Goal: Task Accomplishment & Management: Use online tool/utility

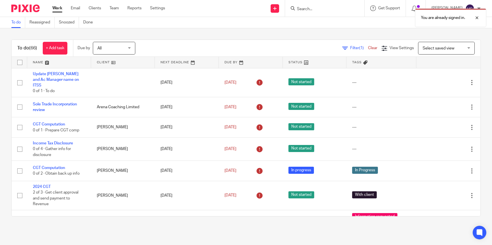
click at [312, 4] on div at bounding box center [324, 8] width 79 height 17
click at [307, 7] on div "You are already signed in." at bounding box center [366, 17] width 240 height 22
click at [307, 8] on div "You are already signed in." at bounding box center [366, 17] width 240 height 22
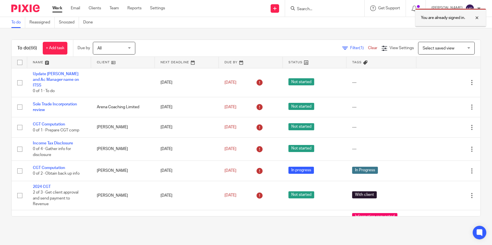
drag, startPoint x: 478, startPoint y: 17, endPoint x: 473, endPoint y: 18, distance: 5.8
click at [478, 17] on div at bounding box center [472, 17] width 15 height 7
click at [319, 10] on input "Search" at bounding box center [321, 9] width 51 height 5
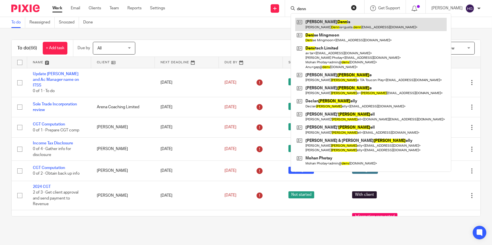
type input "denn"
click at [317, 20] on link at bounding box center [370, 24] width 151 height 13
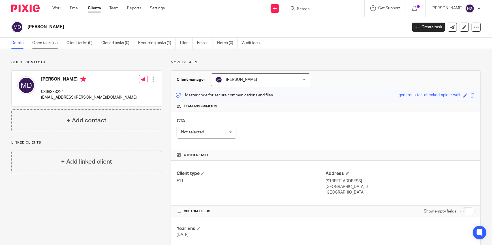
click at [48, 44] on link "Open tasks (2)" at bounding box center [47, 43] width 30 height 11
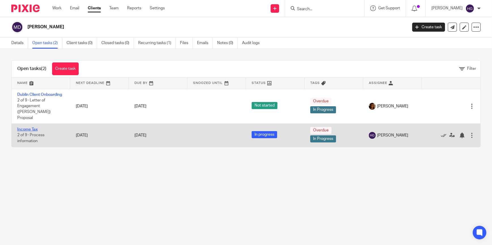
click at [29, 128] on link "Income Tax" at bounding box center [27, 130] width 20 height 4
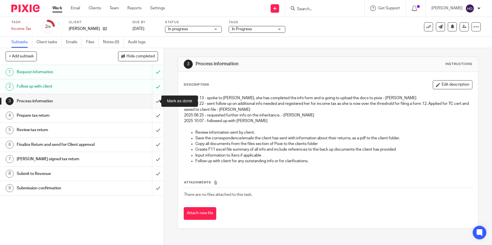
click at [151, 98] on input "submit" at bounding box center [82, 101] width 164 height 14
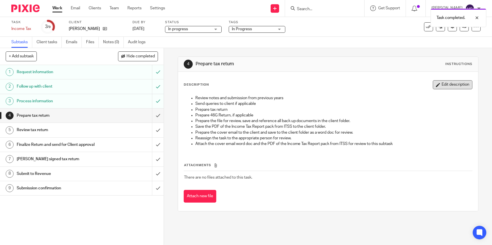
click at [444, 83] on button "Edit description" at bounding box center [453, 84] width 40 height 9
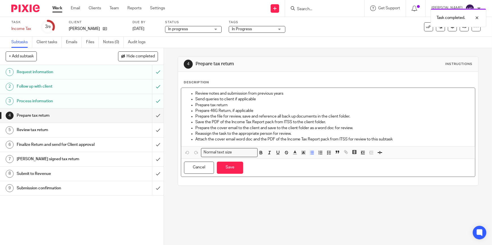
click at [230, 89] on div "Review notes and submission from previous years Send queries to client if appli…" at bounding box center [328, 117] width 294 height 59
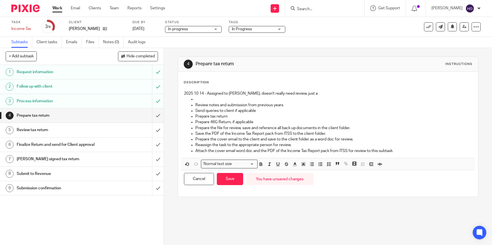
click at [306, 94] on p "2025 10 14 - Assigned to [PERSON_NAME], doesn't really need review, just a" at bounding box center [328, 94] width 288 height 6
drag, startPoint x: 332, startPoint y: 93, endPoint x: 314, endPoint y: 91, distance: 18.5
click at [314, 91] on p "2025 10 14 - Assigned to Arvinder, doesn't really need review, just a rental an…" at bounding box center [328, 94] width 288 height 6
click at [351, 95] on p "2025 10 14 - Assigned to Arvinder, doesn't really need review, just a rental an…" at bounding box center [328, 94] width 288 height 6
drag, startPoint x: 348, startPoint y: 92, endPoint x: 290, endPoint y: 93, distance: 58.3
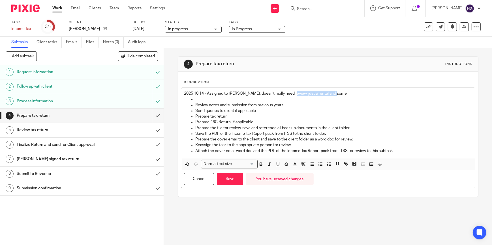
click at [290, 93] on p "2025 10 14 - Assigned to Arvinder, doesn't really need review, just a rental an…" at bounding box center [328, 94] width 288 height 6
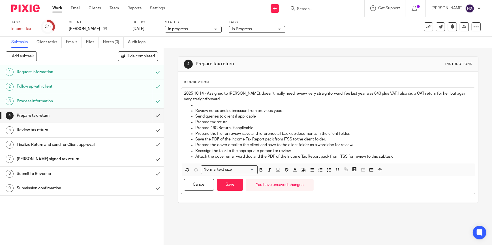
click at [291, 93] on p "2025 10 14 - Assigned to Arvinder, doesn't really need review, very straighforw…" at bounding box center [328, 97] width 288 height 12
click at [314, 93] on p "2025 10 14 - Assigned to Arvinder, doesn't really need review, very straighforw…" at bounding box center [328, 97] width 288 height 12
click at [213, 99] on p "2025 10 14 - Assigned to Arvinder, doesn't really need review, very straight fo…" at bounding box center [328, 97] width 288 height 12
click at [245, 92] on p "2025 10 14 - Assigned to Arvinder, doesn't really need review, very straight fo…" at bounding box center [328, 97] width 288 height 12
click at [388, 91] on p "2025 10 14 - Assigned to Arvinder, to raise the invoice, doesn't really need re…" at bounding box center [328, 97] width 288 height 12
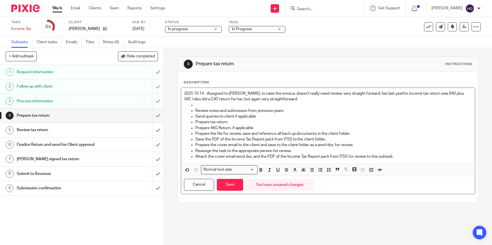
click at [456, 93] on p "2025 10 14 - Assigned to Arvinder, to raise the invoice, doesn't really need re…" at bounding box center [328, 97] width 288 height 12
click at [387, 92] on p "2025 10 14 - Assigned to Arvinder, to raise the invoice, doesn't really need re…" at bounding box center [328, 97] width 288 height 12
click at [363, 94] on p "2025 10 14 - Assigned to Arvinder, to raise the invoice, doesn't really need re…" at bounding box center [328, 97] width 288 height 12
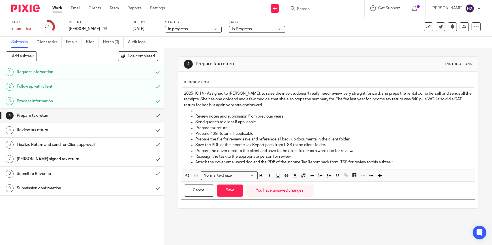
click at [435, 99] on p "2025 10 14 - Assigned to Arvinder, to raise the invoice, doesn't really need re…" at bounding box center [328, 99] width 288 height 17
click at [207, 105] on p "2025 10 14 - Assigned to Arvinder, to raise the invoice, doesn't really need re…" at bounding box center [328, 99] width 288 height 17
click at [273, 104] on p "2025 10 14 - Assigned to Arvinder, to raise the invoice, doesn't really need re…" at bounding box center [328, 99] width 288 height 17
drag, startPoint x: 308, startPoint y: 104, endPoint x: 337, endPoint y: 102, distance: 29.0
click at [308, 104] on p "2025 10 14 - Assigned to Arvinder, to raise the invoice, doesn't really need re…" at bounding box center [328, 99] width 288 height 17
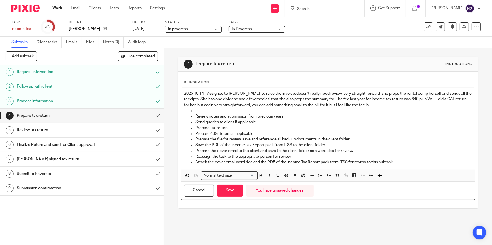
click at [382, 106] on p "2025 10 14 - Assigned to Arvinder, to raise the invoice, doesn't really need re…" at bounding box center [328, 99] width 288 height 17
click at [197, 111] on p at bounding box center [333, 111] width 277 height 6
click at [439, 99] on p "2025 10 14 - Assigned to Arvinder, to raise the invoice, doesn't really need re…" at bounding box center [328, 99] width 288 height 17
drag, startPoint x: 205, startPoint y: 104, endPoint x: 260, endPoint y: 97, distance: 55.0
click at [205, 104] on p "2025 10 14 - Assigned to Arvinder, to raise the invoice, doesn't really need re…" at bounding box center [328, 99] width 288 height 17
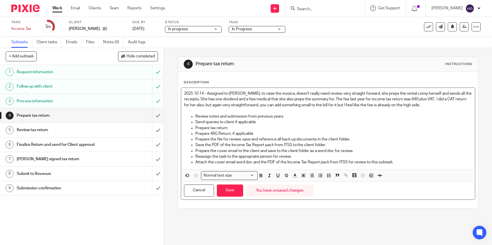
click at [269, 104] on p "2025 10 14 - Assigned to Arvinder, to raise the invoice, doesn't really need re…" at bounding box center [328, 99] width 288 height 17
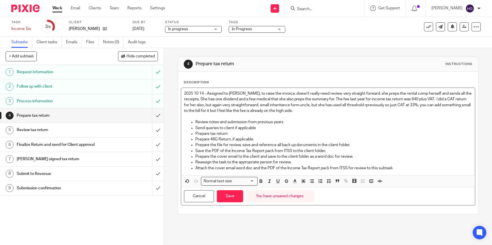
click at [328, 109] on p "2025 10 14 - Assigned to Arvinder, to raise the invoice, doesn't really need re…" at bounding box center [328, 102] width 288 height 23
click at [378, 103] on p "2025 10 14 - Assigned to Arvinder, to raise the invoice, doesn't really need re…" at bounding box center [328, 102] width 288 height 23
click at [331, 106] on p "2025 10 14 - Assigned to Arvinder, to raise the invoice, doesn't really need re…" at bounding box center [328, 102] width 288 height 23
click at [329, 111] on p "2025 10 14 - Assigned to Arvinder, to raise the invoice, doesn't really need re…" at bounding box center [328, 102] width 288 height 23
click at [245, 29] on span "In Progress" at bounding box center [242, 29] width 20 height 4
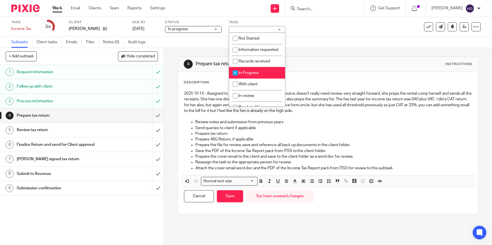
click at [237, 78] on input "checkbox" at bounding box center [235, 73] width 11 height 11
checkbox input "false"
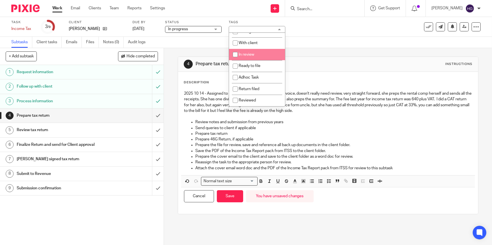
click at [235, 54] on input "checkbox" at bounding box center [235, 54] width 11 height 11
checkbox input "true"
click at [141, 30] on link "10 Oct 2025" at bounding box center [144, 29] width 25 height 6
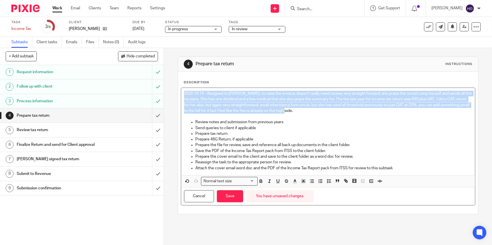
drag, startPoint x: 322, startPoint y: 111, endPoint x: 163, endPoint y: 88, distance: 160.5
click at [164, 88] on div "4 Prepare tax return Instructions Description 2025 10 14 - Assigned to Arvinder…" at bounding box center [328, 146] width 328 height 197
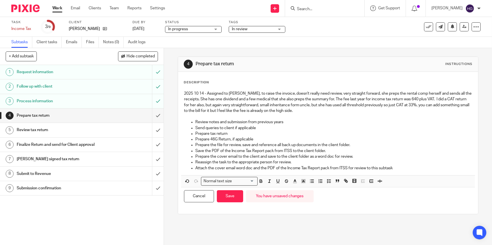
click at [397, 124] on div "2025 10 14 - Assigned to Arvinder, to raise the invoice, doesn't really need re…" at bounding box center [328, 131] width 294 height 87
click at [326, 109] on p "2025 10 14 - Assigned to Arvinder, to raise the invoice, doesn't really need re…" at bounding box center [328, 102] width 288 height 23
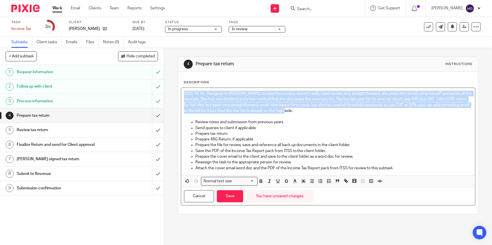
drag, startPoint x: 327, startPoint y: 110, endPoint x: 178, endPoint y: 94, distance: 149.5
click at [178, 94] on div "Description 2025 10 14 - Assigned to Arvinder, to raise the invoice, doesn't re…" at bounding box center [328, 143] width 300 height 142
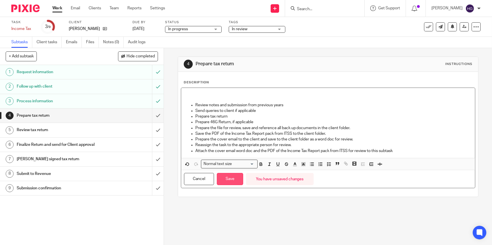
click at [230, 177] on button "Save" at bounding box center [230, 179] width 26 height 12
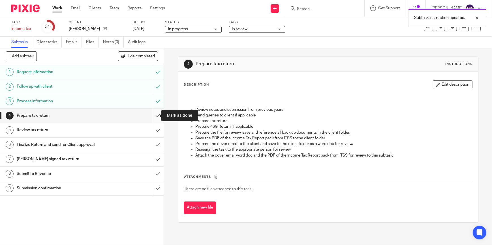
click at [152, 116] on input "submit" at bounding box center [82, 116] width 164 height 14
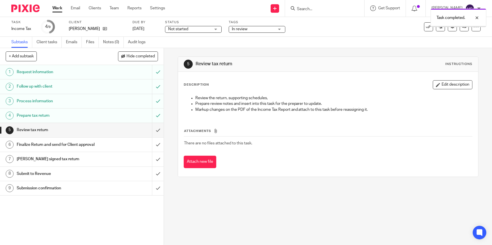
drag, startPoint x: 455, startPoint y: 85, endPoint x: 440, endPoint y: 86, distance: 15.1
click at [453, 85] on button "Edit description" at bounding box center [453, 84] width 40 height 9
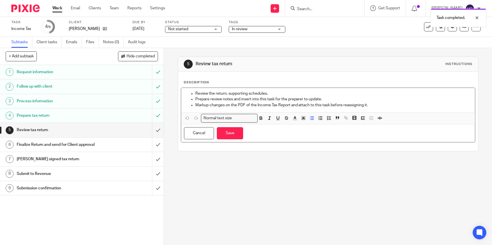
drag, startPoint x: 193, startPoint y: 91, endPoint x: 261, endPoint y: 76, distance: 69.8
click at [193, 91] on ul "Review the return, supporting schedules, Prepare review notes and insert into t…" at bounding box center [328, 99] width 288 height 17
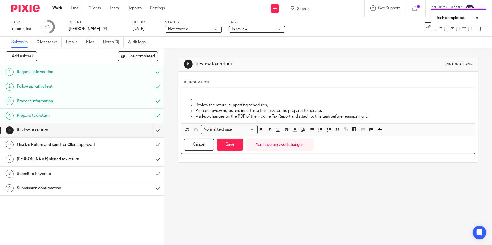
paste div
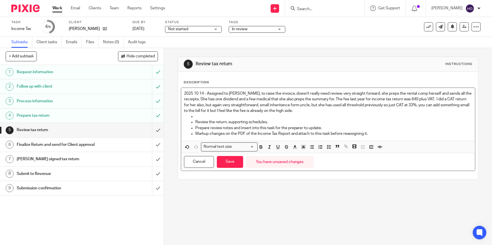
click at [326, 112] on p "2025 10 14 - Assigned to Arvinder, to raise the invoice, doesn't really need re…" at bounding box center [328, 102] width 288 height 23
click at [230, 164] on button "Save" at bounding box center [230, 162] width 26 height 12
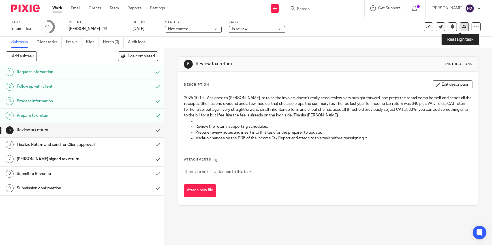
click at [462, 28] on icon at bounding box center [464, 27] width 4 height 4
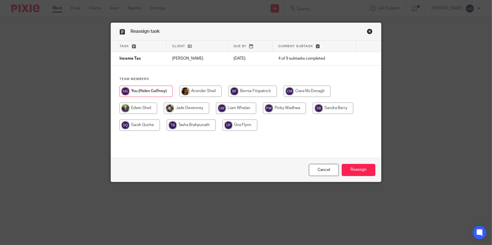
click at [204, 87] on input "radio" at bounding box center [200, 91] width 42 height 11
radio input "true"
click at [362, 170] on input "Reassign" at bounding box center [359, 170] width 34 height 12
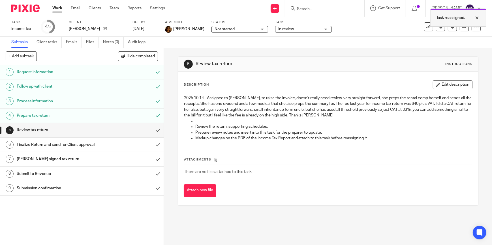
click at [477, 18] on div at bounding box center [472, 17] width 15 height 7
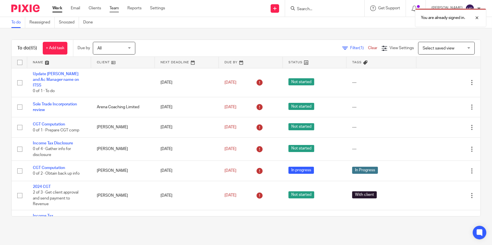
click at [114, 8] on link "Team" at bounding box center [114, 8] width 9 height 6
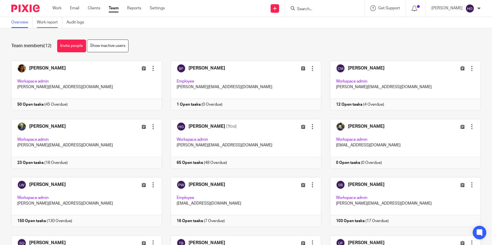
click at [50, 25] on link "Work report" at bounding box center [49, 22] width 25 height 11
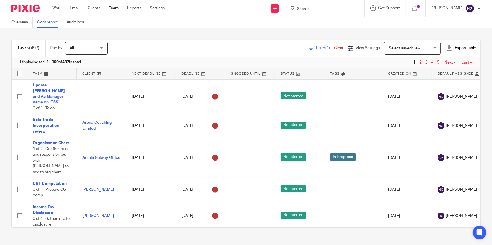
click at [316, 46] on span "Filter (1)" at bounding box center [325, 48] width 18 height 4
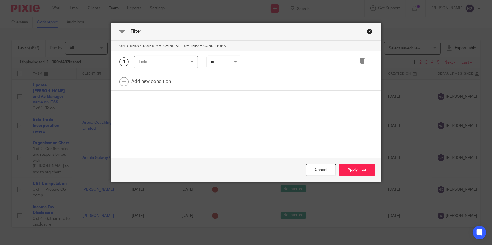
click at [178, 61] on div "Field" at bounding box center [162, 62] width 47 height 12
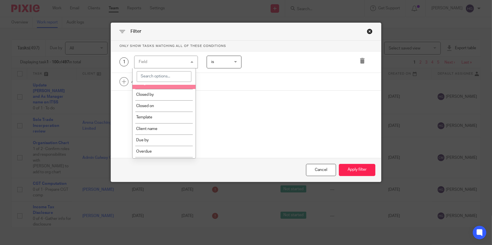
scroll to position [154, 0]
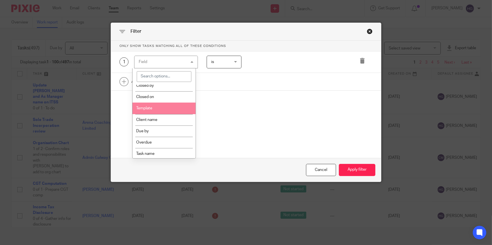
click at [153, 107] on li "Template" at bounding box center [163, 108] width 63 height 11
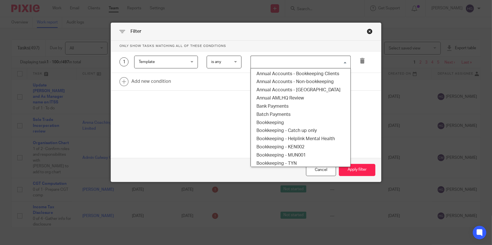
click at [259, 63] on input "Search for option" at bounding box center [299, 62] width 96 height 10
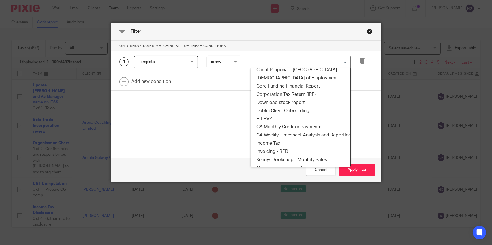
scroll to position [180, 0]
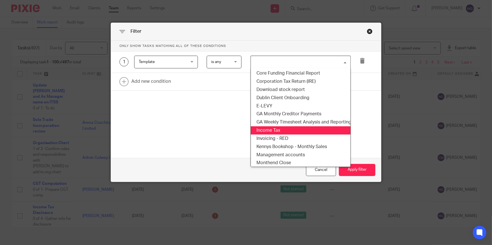
click at [270, 129] on li "Income Tax" at bounding box center [301, 131] width 100 height 8
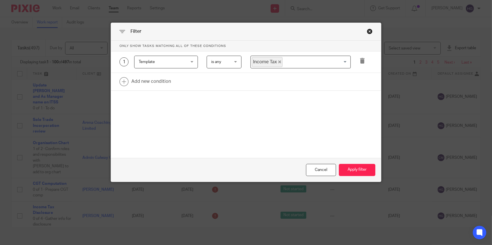
click at [361, 177] on div "Cancel Apply filter" at bounding box center [246, 170] width 270 height 24
click at [360, 170] on button "Apply filter" at bounding box center [357, 170] width 37 height 12
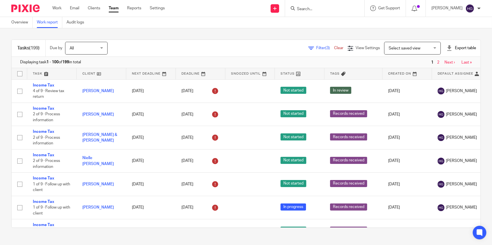
click at [316, 47] on span "Filter (3)" at bounding box center [325, 48] width 18 height 4
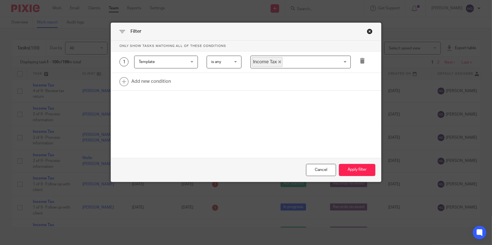
click at [184, 61] on span "Template" at bounding box center [162, 62] width 47 height 12
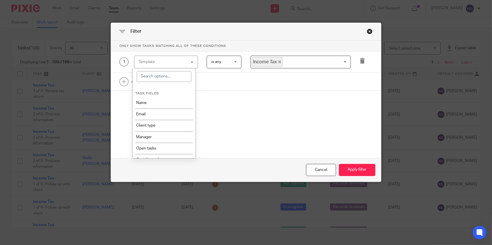
click at [184, 61] on div "Template Template" at bounding box center [166, 62] width 64 height 13
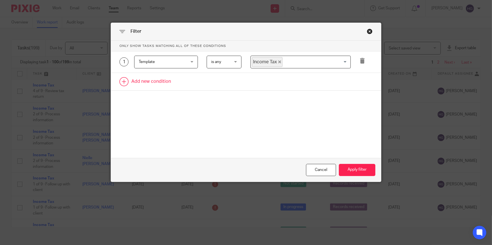
click at [146, 83] on link at bounding box center [246, 82] width 270 height 18
click at [172, 79] on div "Field" at bounding box center [162, 84] width 47 height 12
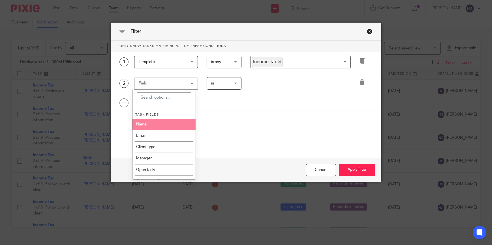
click at [151, 123] on li "Name" at bounding box center [163, 124] width 63 height 11
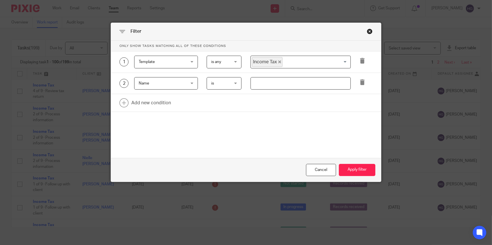
click at [277, 86] on input "text" at bounding box center [301, 83] width 100 height 13
click at [161, 87] on span "Name" at bounding box center [162, 84] width 47 height 12
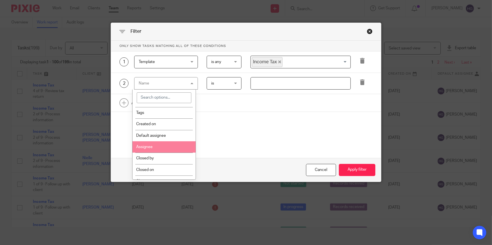
scroll to position [129, 0]
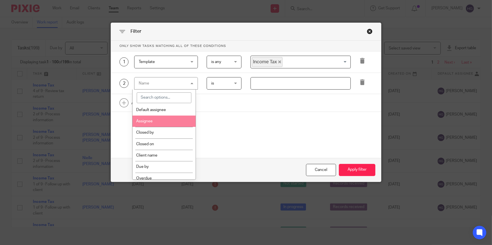
click at [149, 122] on li "Assignee" at bounding box center [163, 121] width 63 height 11
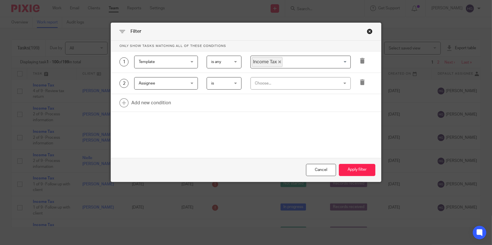
click at [313, 83] on div "Choose..." at bounding box center [293, 84] width 76 height 12
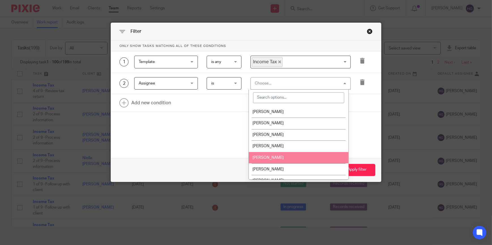
drag, startPoint x: 267, startPoint y: 155, endPoint x: 300, endPoint y: 161, distance: 32.8
click at [267, 155] on li "[PERSON_NAME]" at bounding box center [299, 158] width 100 height 12
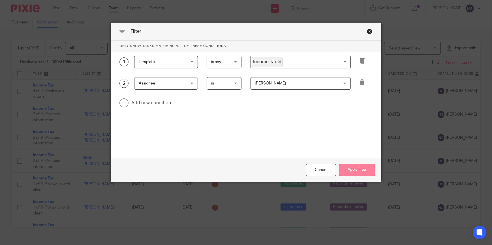
click at [354, 169] on button "Apply filter" at bounding box center [357, 170] width 37 height 12
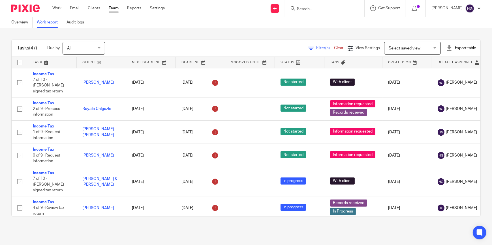
click at [316, 48] on span "Filter (5)" at bounding box center [325, 48] width 18 height 4
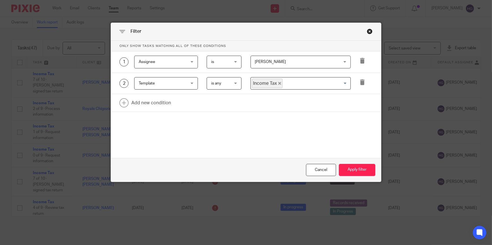
click at [310, 61] on span "[PERSON_NAME]" at bounding box center [293, 62] width 76 height 12
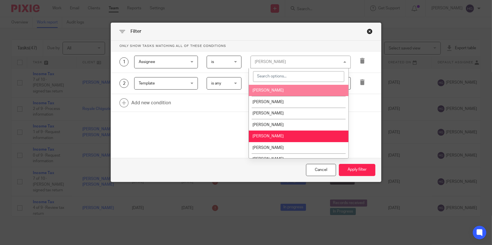
click at [274, 91] on span "[PERSON_NAME]" at bounding box center [267, 91] width 31 height 4
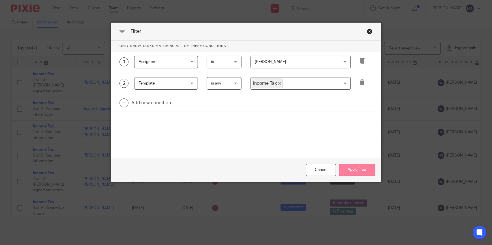
click at [349, 170] on button "Apply filter" at bounding box center [357, 170] width 37 height 12
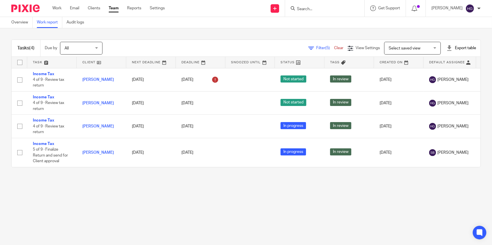
click at [316, 50] on span "Filter (5)" at bounding box center [325, 48] width 18 height 4
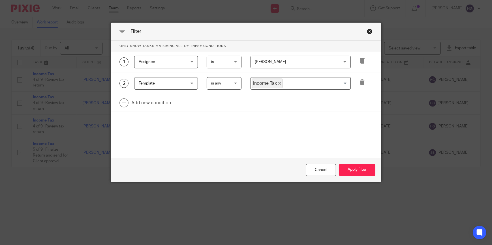
click at [283, 64] on span "[PERSON_NAME]" at bounding box center [293, 62] width 76 height 12
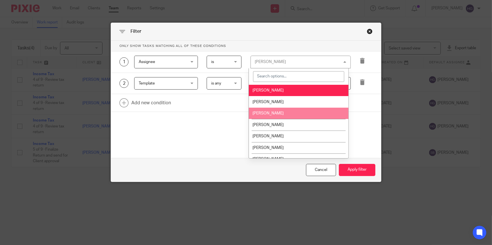
scroll to position [25, 0]
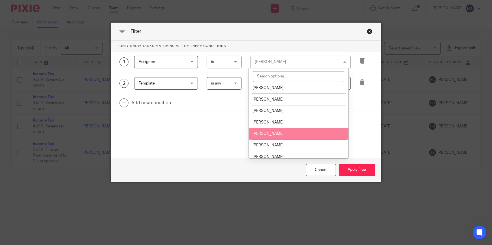
click at [266, 133] on span "[PERSON_NAME]" at bounding box center [267, 134] width 31 height 4
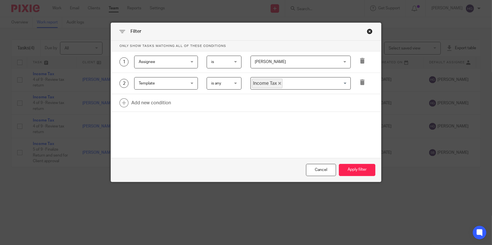
click at [349, 161] on div "Cancel Apply filter" at bounding box center [246, 170] width 270 height 24
click at [350, 169] on button "Apply filter" at bounding box center [357, 170] width 37 height 12
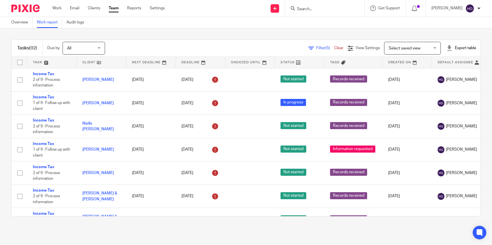
click at [316, 46] on span "Filter (5)" at bounding box center [325, 48] width 18 height 4
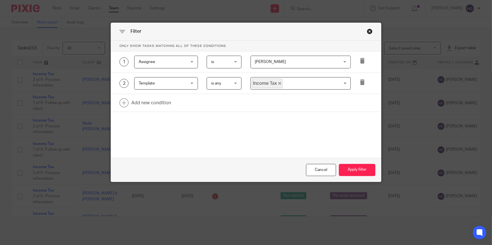
click at [291, 64] on span "[PERSON_NAME]" at bounding box center [293, 62] width 76 height 12
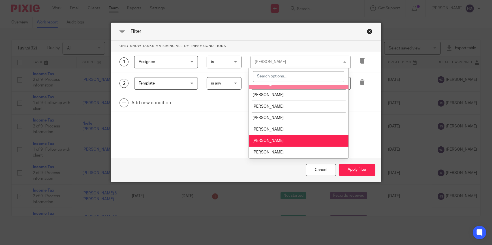
scroll to position [51, 0]
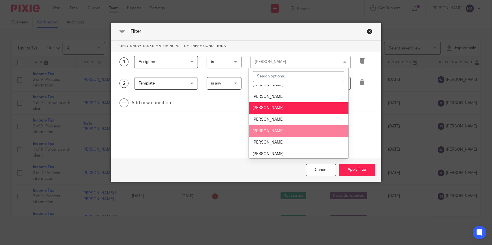
click at [269, 128] on li "[PERSON_NAME]" at bounding box center [299, 131] width 100 height 12
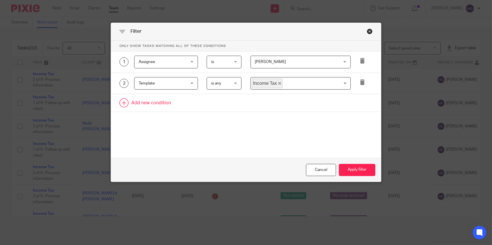
drag, startPoint x: 269, startPoint y: 128, endPoint x: 314, endPoint y: 111, distance: 47.8
click at [314, 111] on link at bounding box center [246, 103] width 270 height 18
click at [352, 169] on button "Apply filter" at bounding box center [357, 170] width 37 height 12
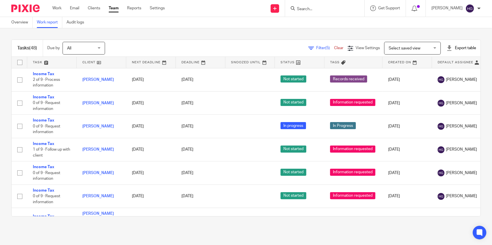
click at [325, 46] on span "(5)" at bounding box center [327, 48] width 5 height 4
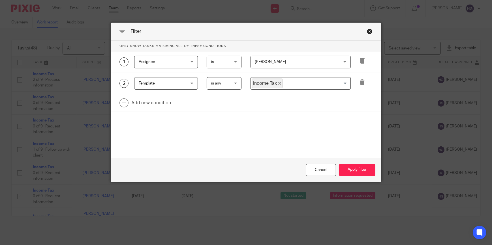
click at [269, 61] on span "[PERSON_NAME]" at bounding box center [270, 62] width 31 height 4
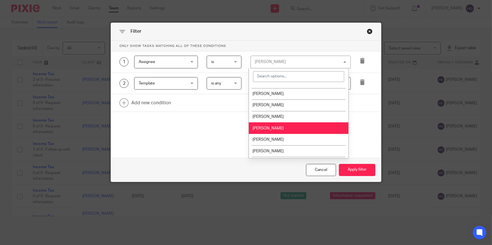
scroll to position [63, 0]
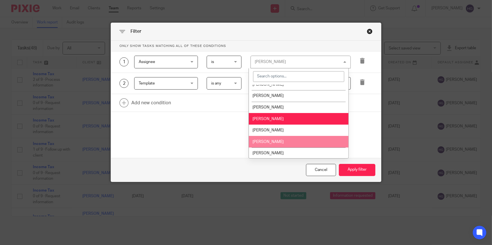
click at [265, 140] on span "[PERSON_NAME]" at bounding box center [267, 142] width 31 height 4
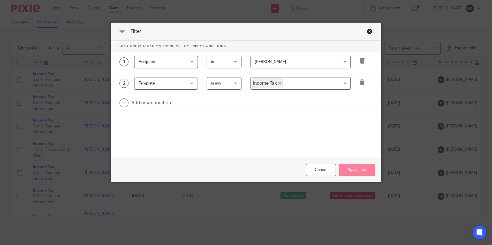
click at [357, 173] on button "Apply filter" at bounding box center [357, 170] width 37 height 12
